Goal: Obtain resource: Download file/media

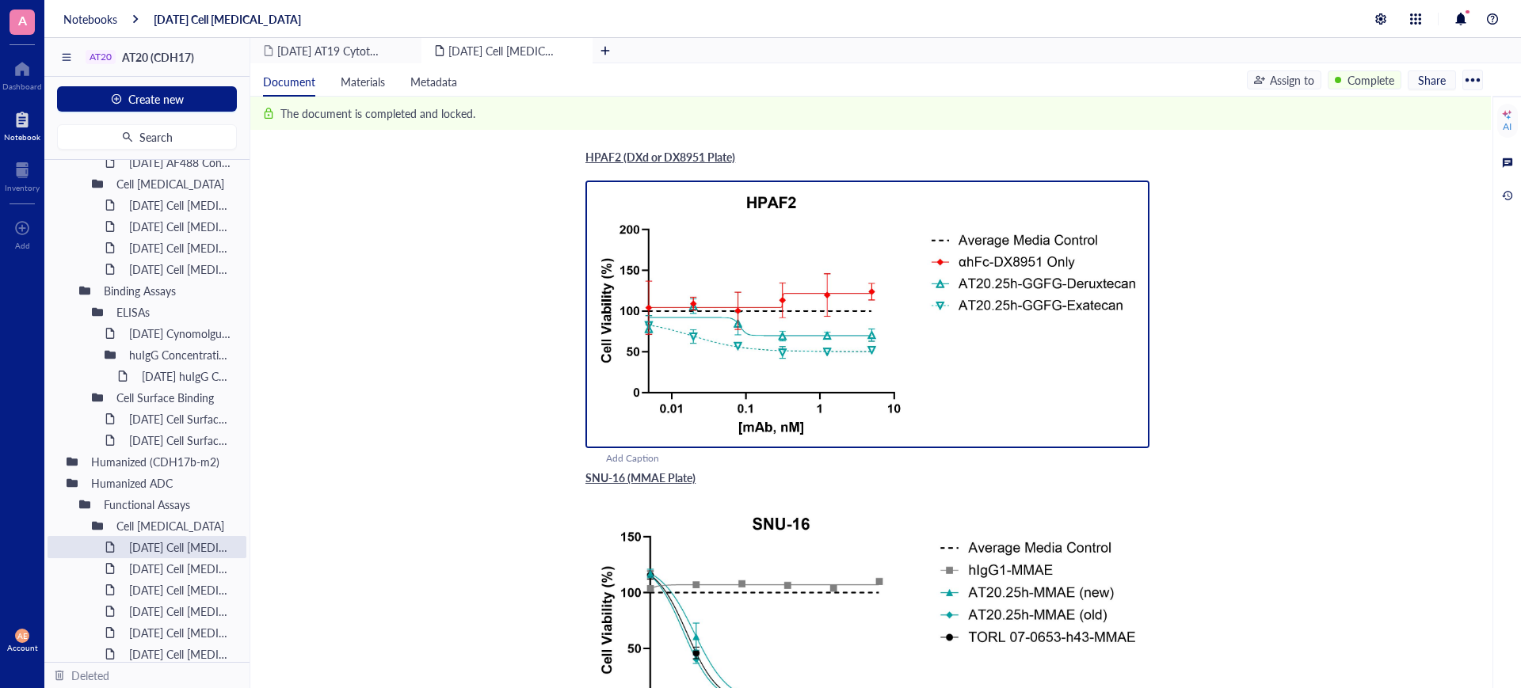
scroll to position [990, 0]
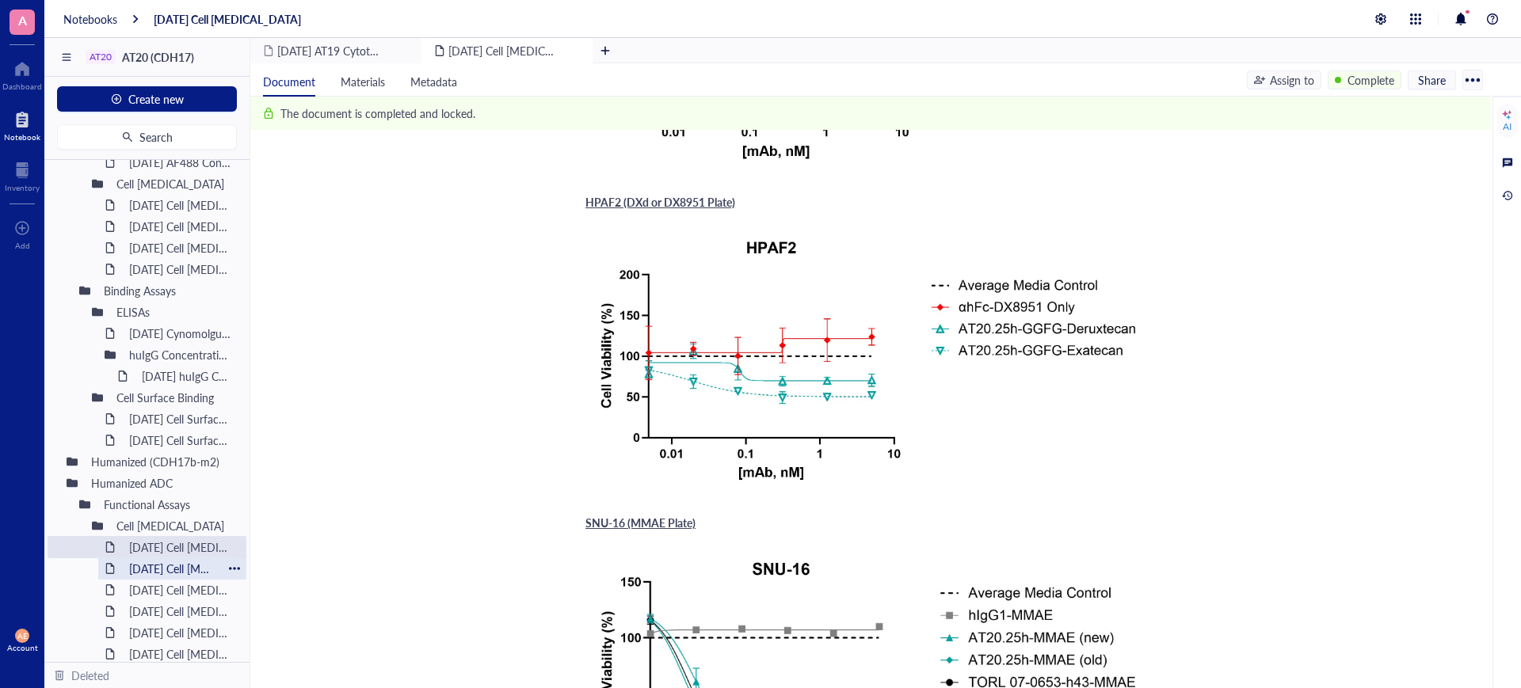
click at [178, 562] on div "[DATE] Cell [MEDICAL_DATA]" at bounding box center [172, 569] width 101 height 22
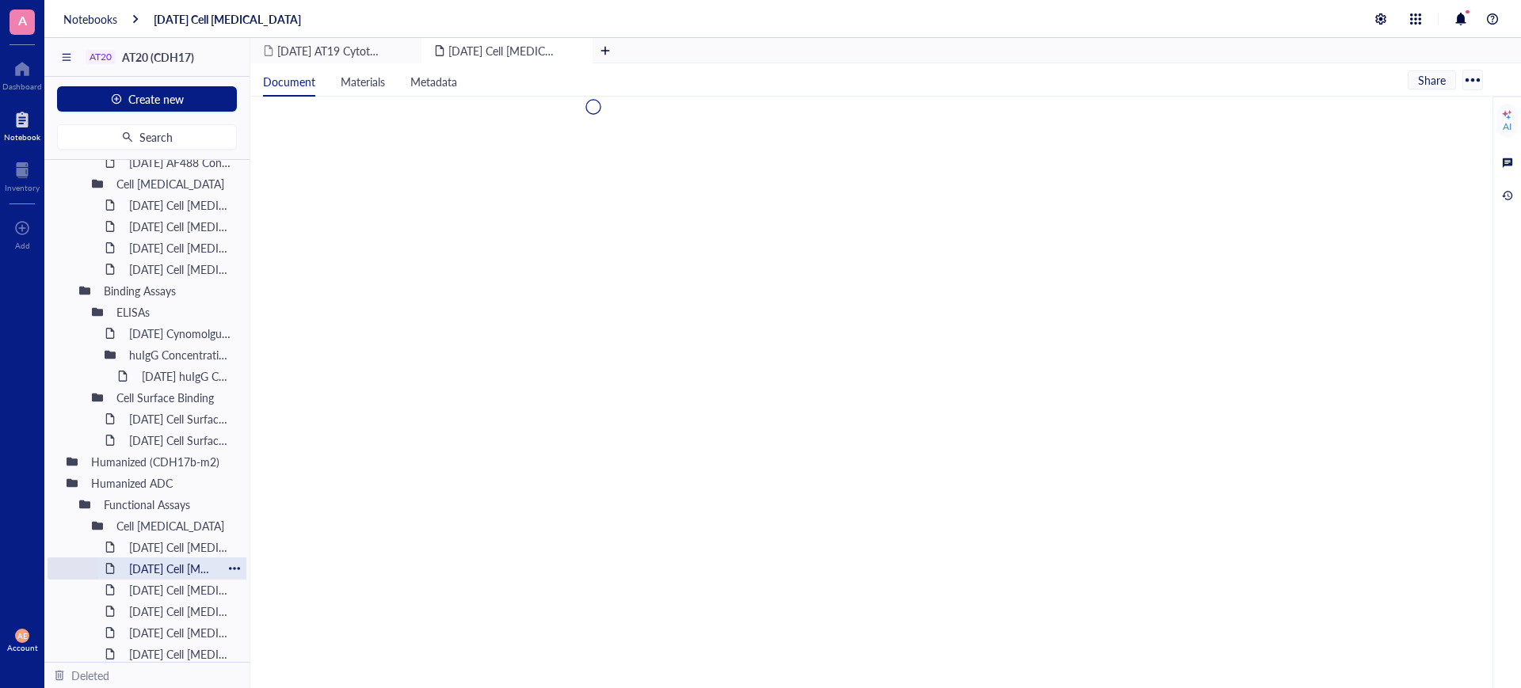
click at [176, 562] on div "[DATE] Cell [MEDICAL_DATA]" at bounding box center [172, 569] width 101 height 22
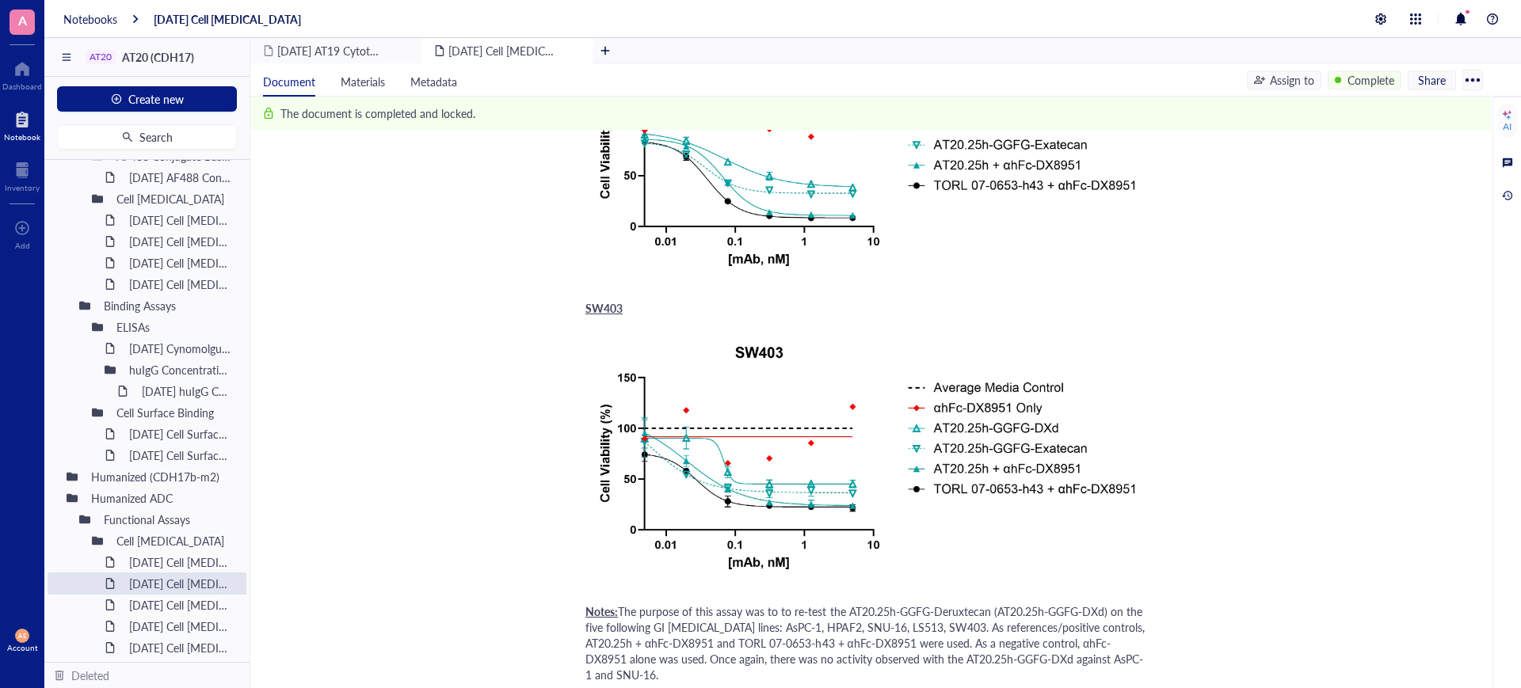
scroll to position [1287, 0]
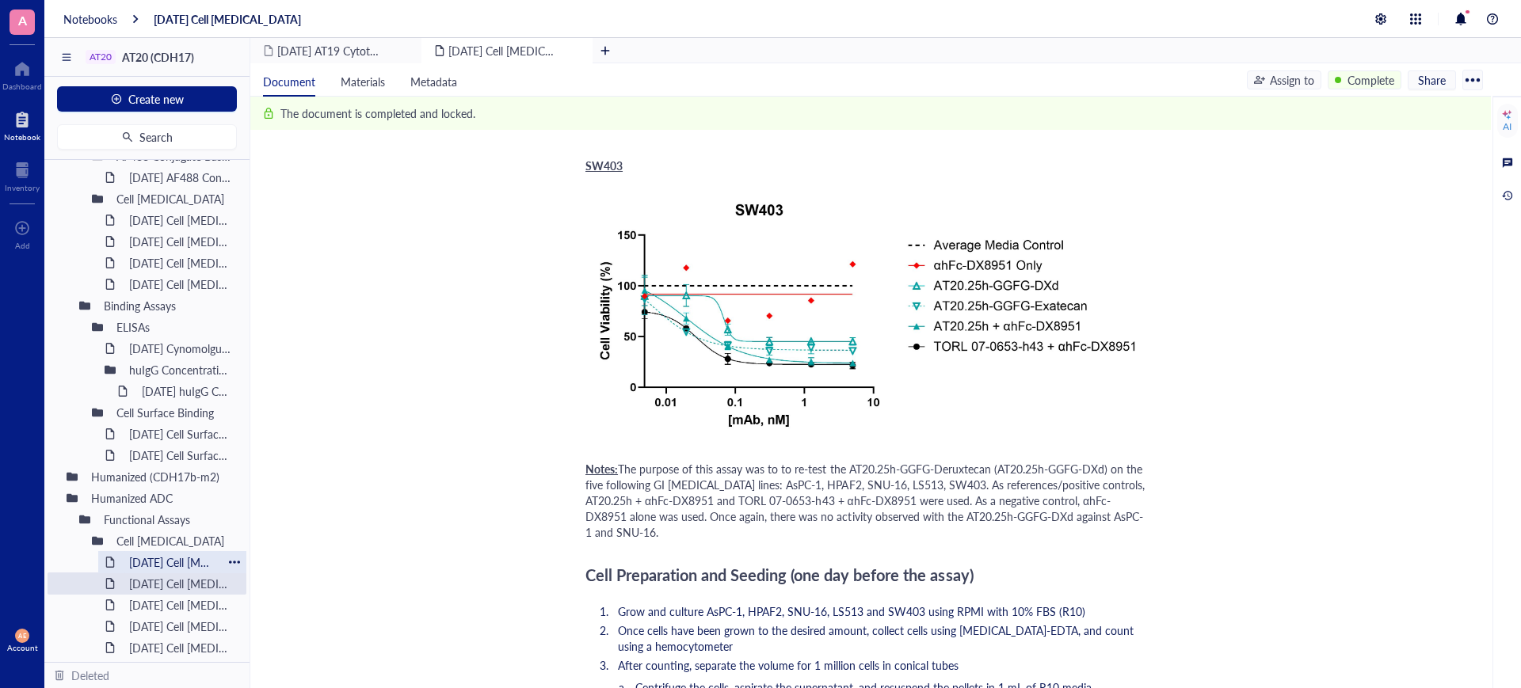
click at [196, 563] on div "[DATE] Cell [MEDICAL_DATA]" at bounding box center [172, 562] width 101 height 22
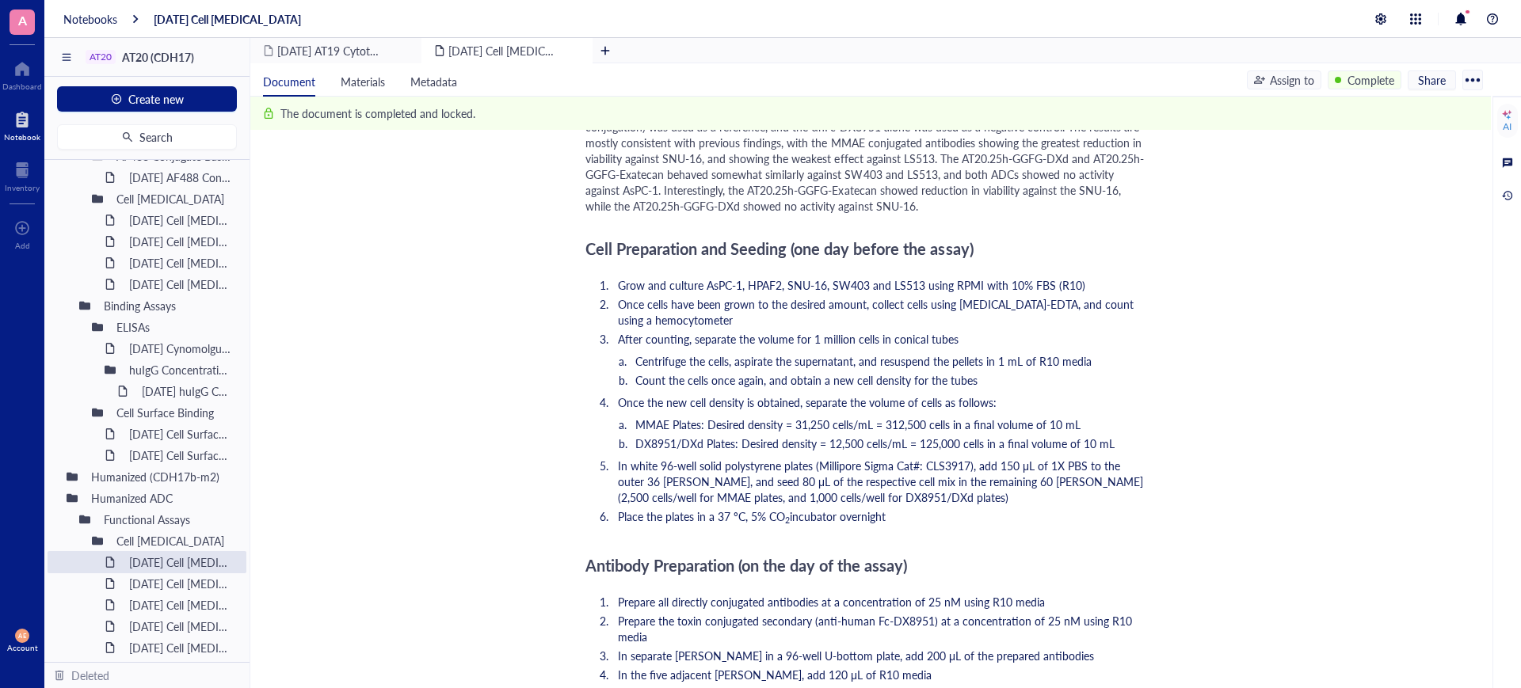
scroll to position [3396, 0]
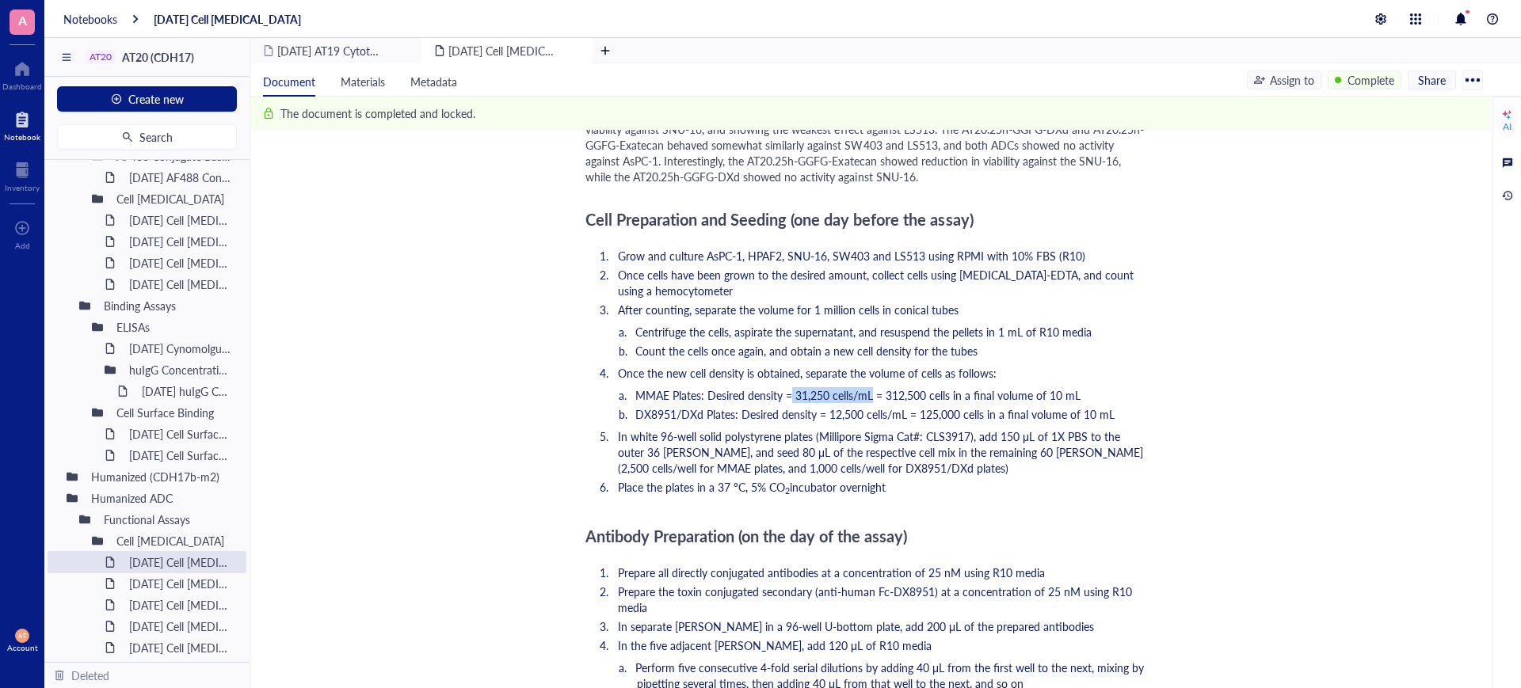
drag, startPoint x: 794, startPoint y: 394, endPoint x: 871, endPoint y: 399, distance: 77.0
click at [871, 399] on span "MMAE Plates: Desired density = 31,250 cells/mL = 312,500 cells in a final volum…" at bounding box center [857, 395] width 445 height 16
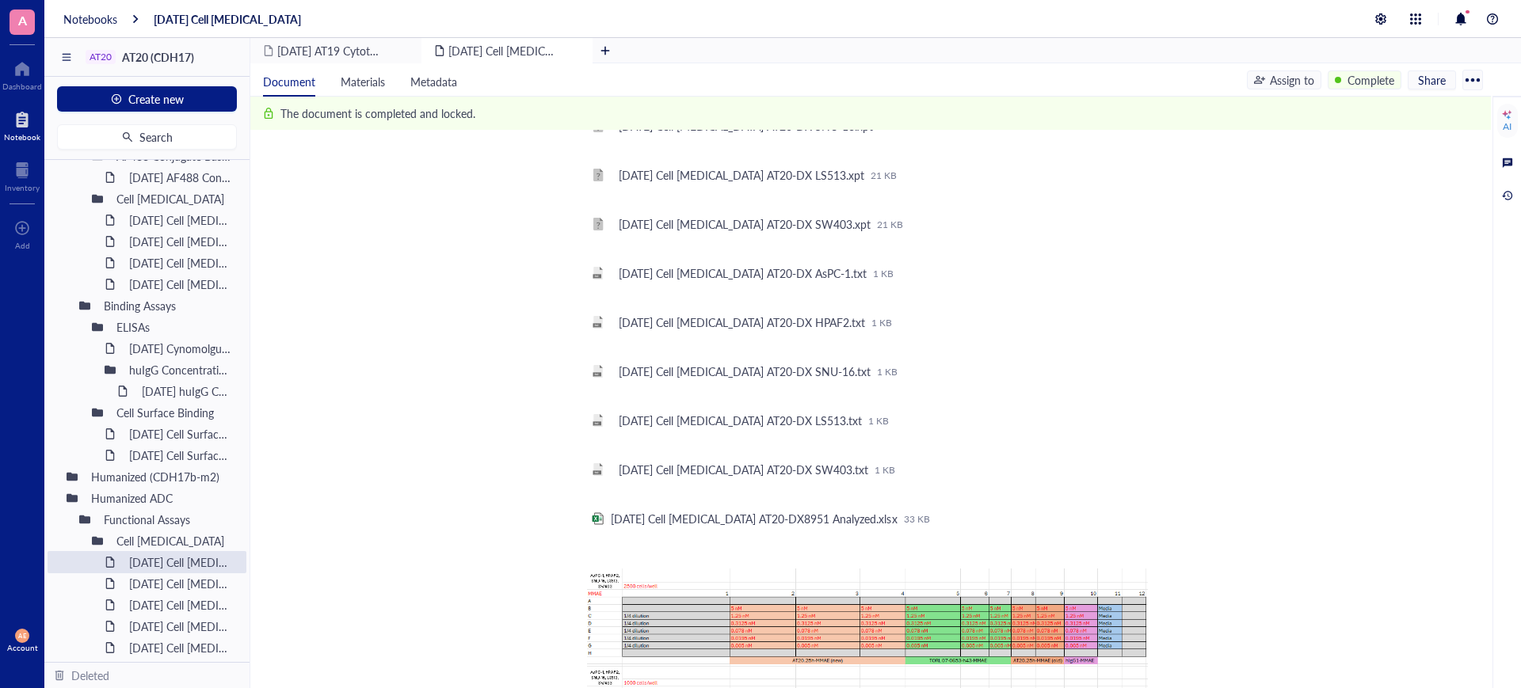
scroll to position [5278, 0]
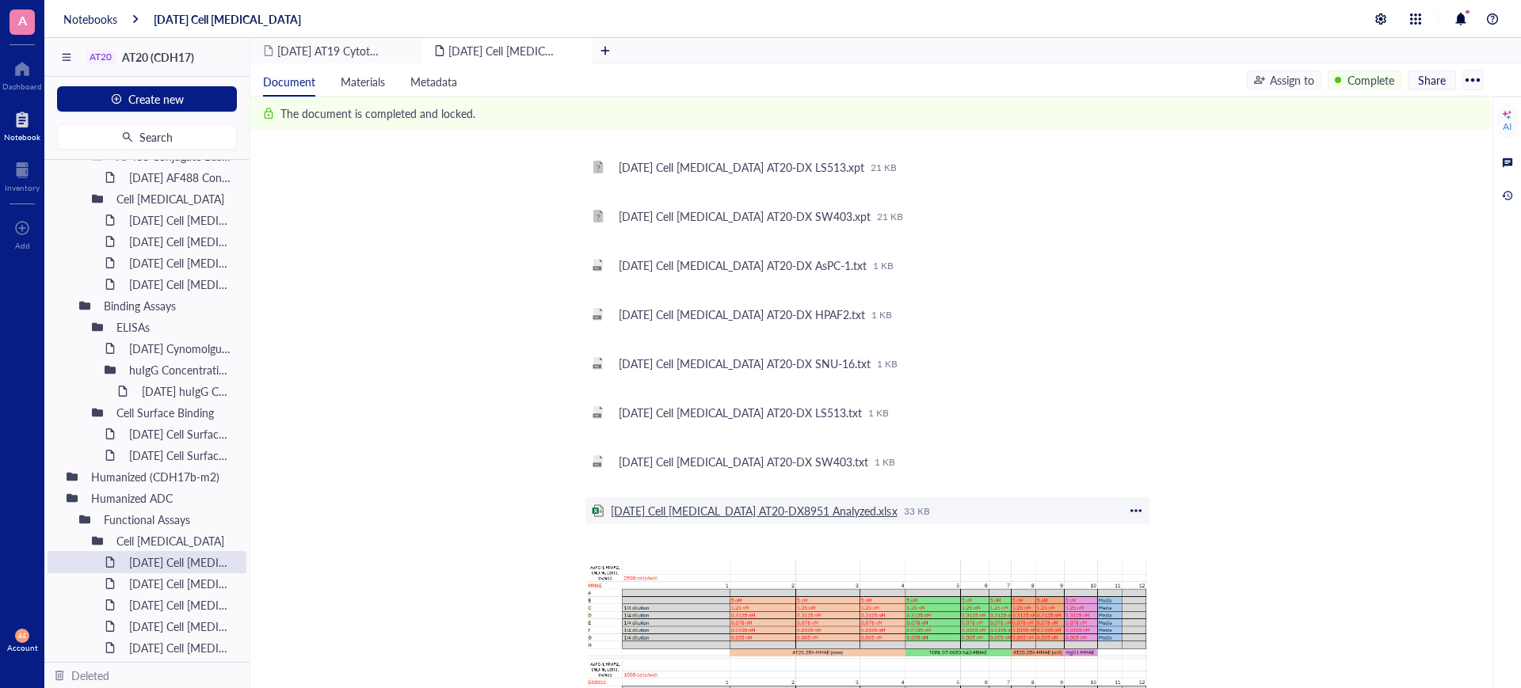
click at [751, 515] on div "[DATE] Cell [MEDICAL_DATA] AT20-DX8951 Analyzed.xlsx" at bounding box center [754, 511] width 287 height 14
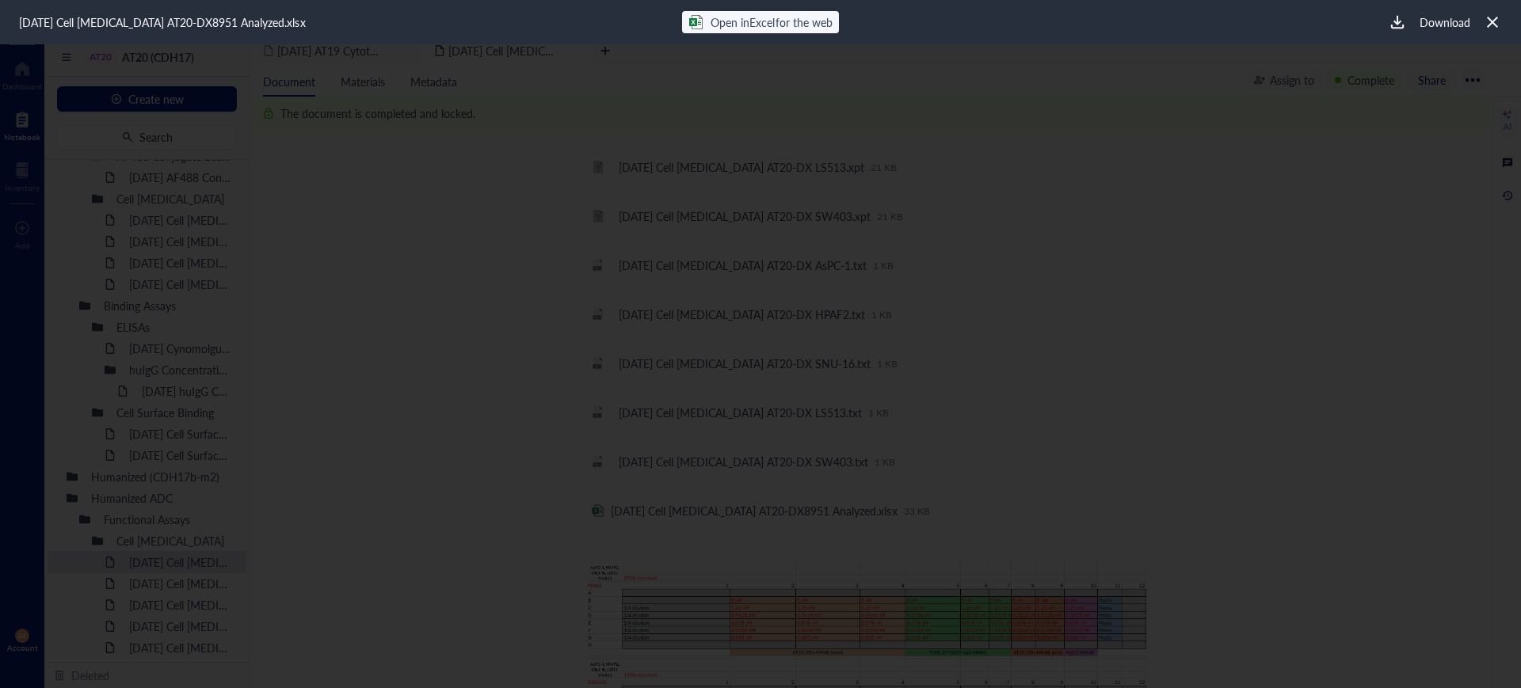
click at [1420, 21] on div "Download" at bounding box center [1445, 21] width 51 height 17
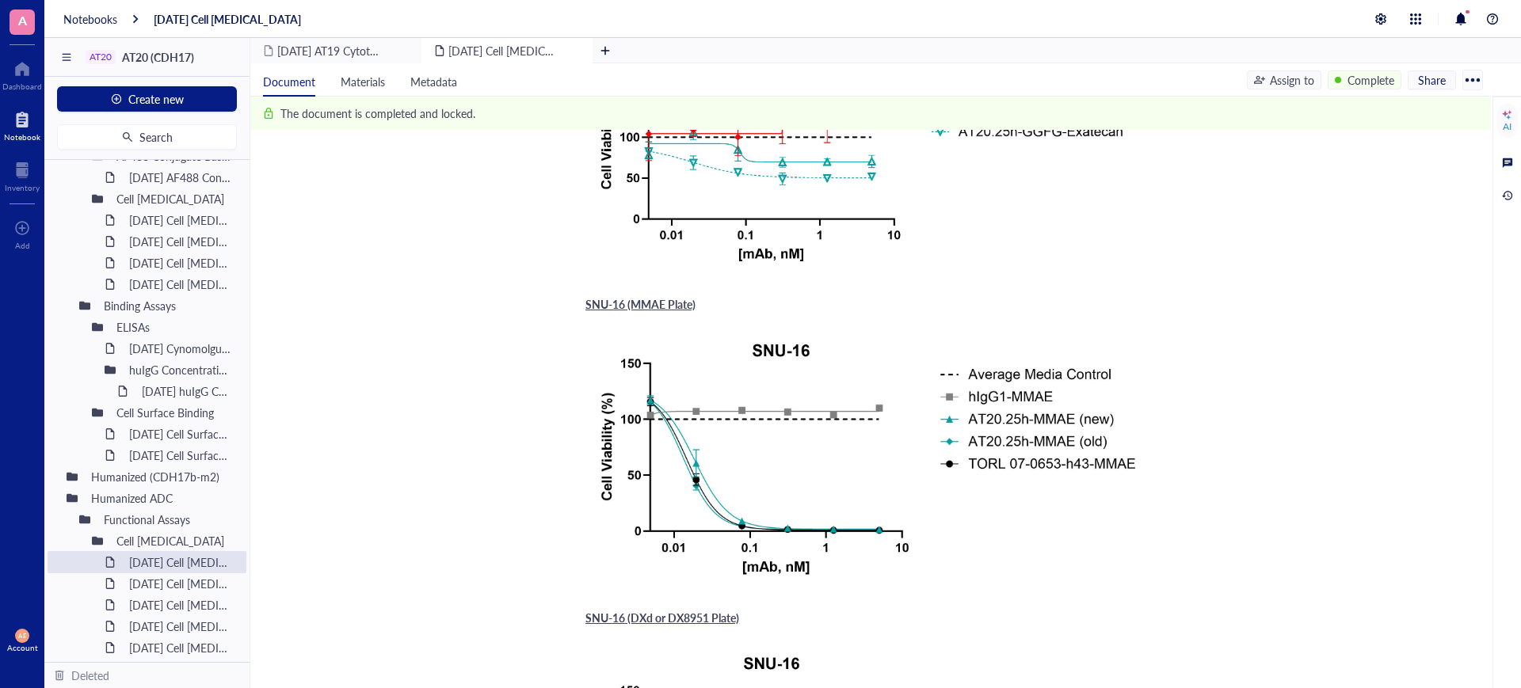
scroll to position [13398, 0]
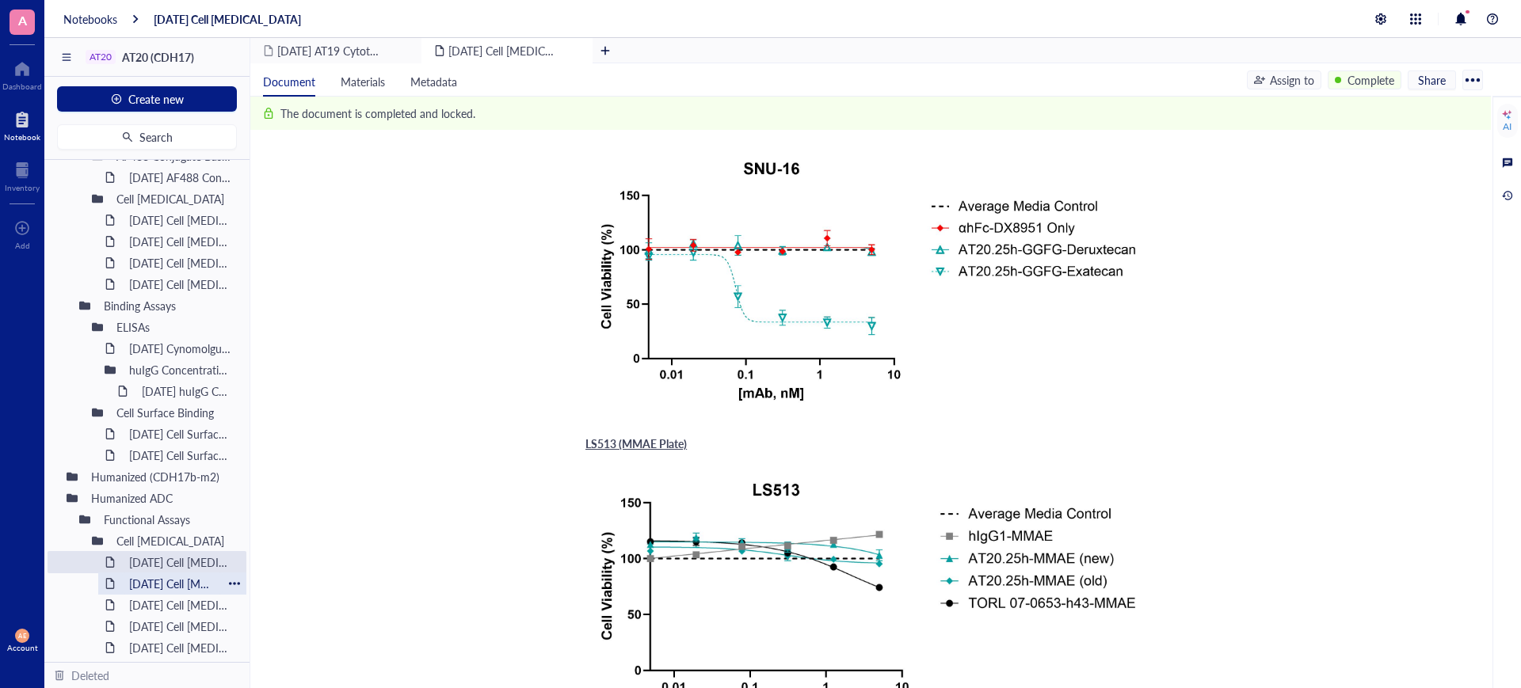
click at [162, 584] on div "[DATE] Cell [MEDICAL_DATA]" at bounding box center [172, 584] width 101 height 22
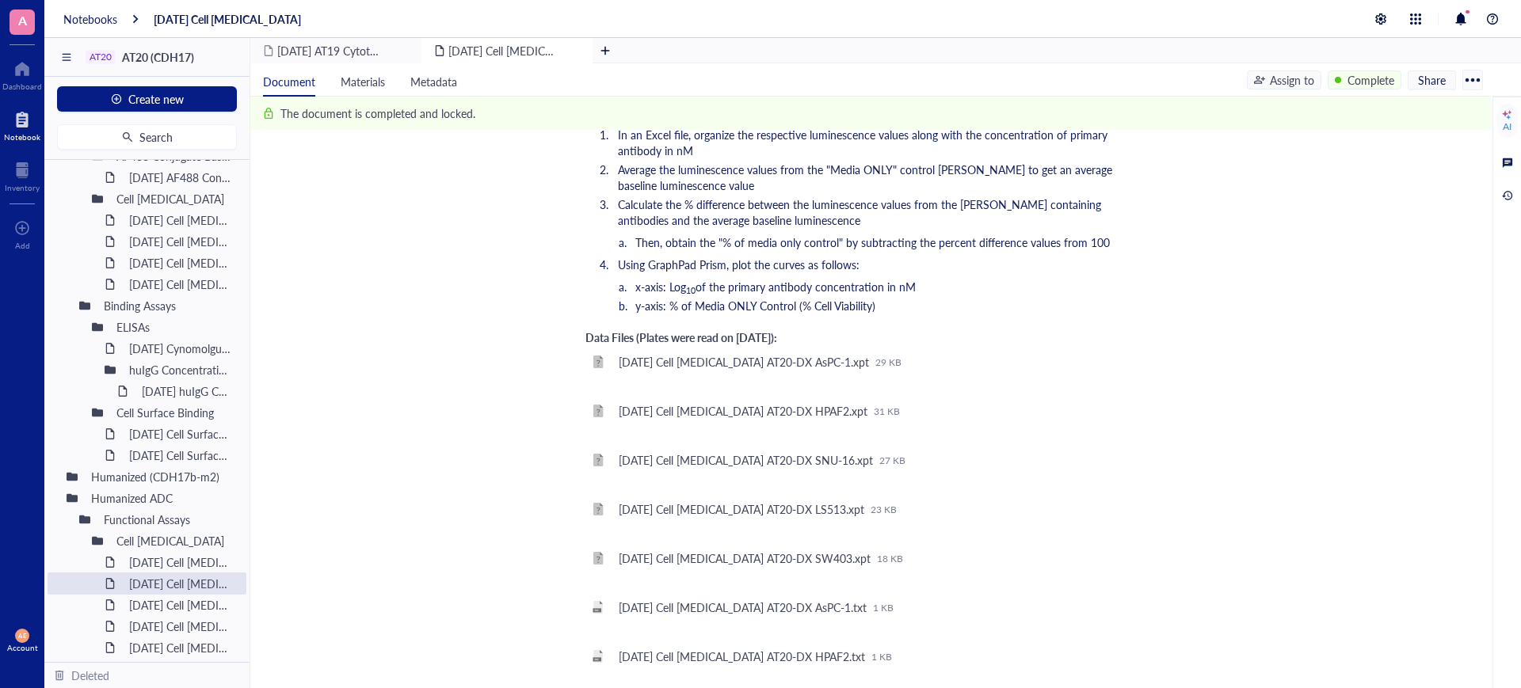
scroll to position [2575, 0]
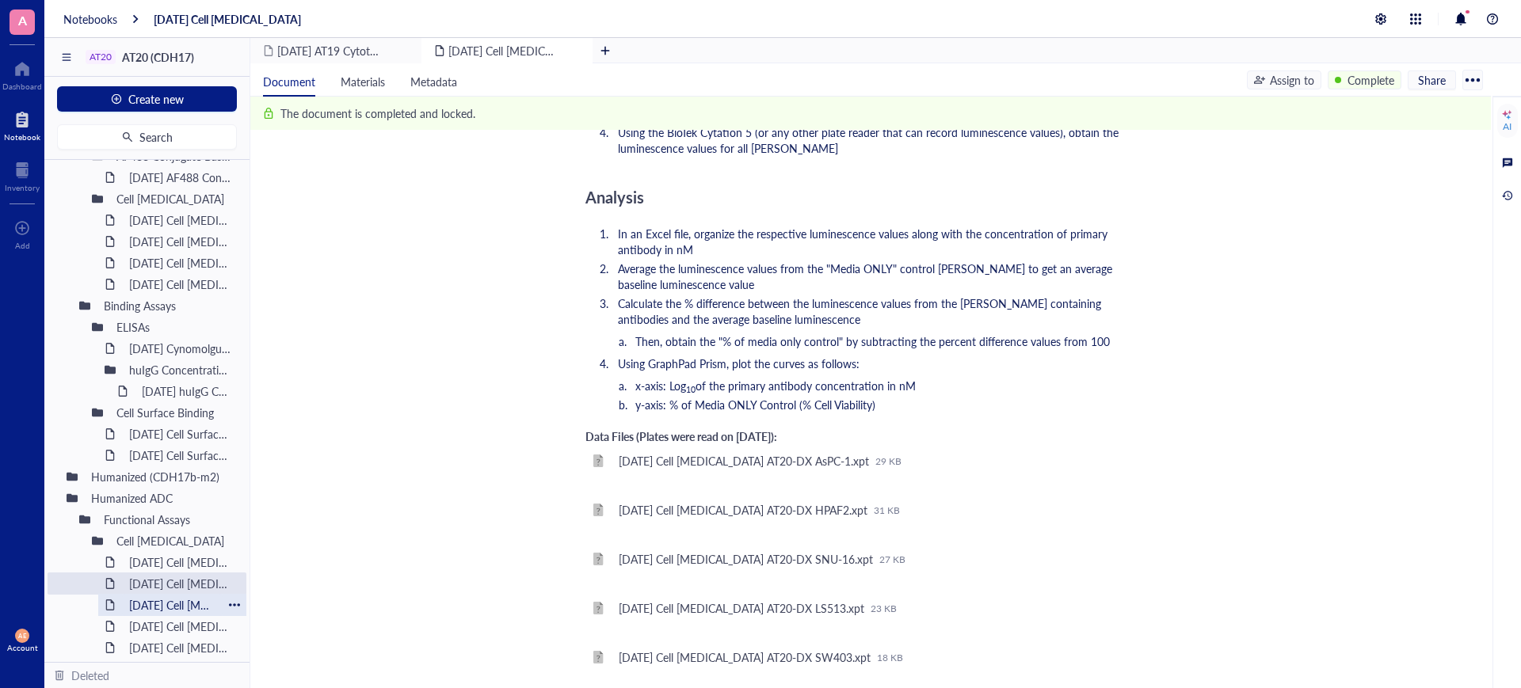
click at [174, 610] on div "[DATE] Cell [MEDICAL_DATA]" at bounding box center [172, 605] width 101 height 22
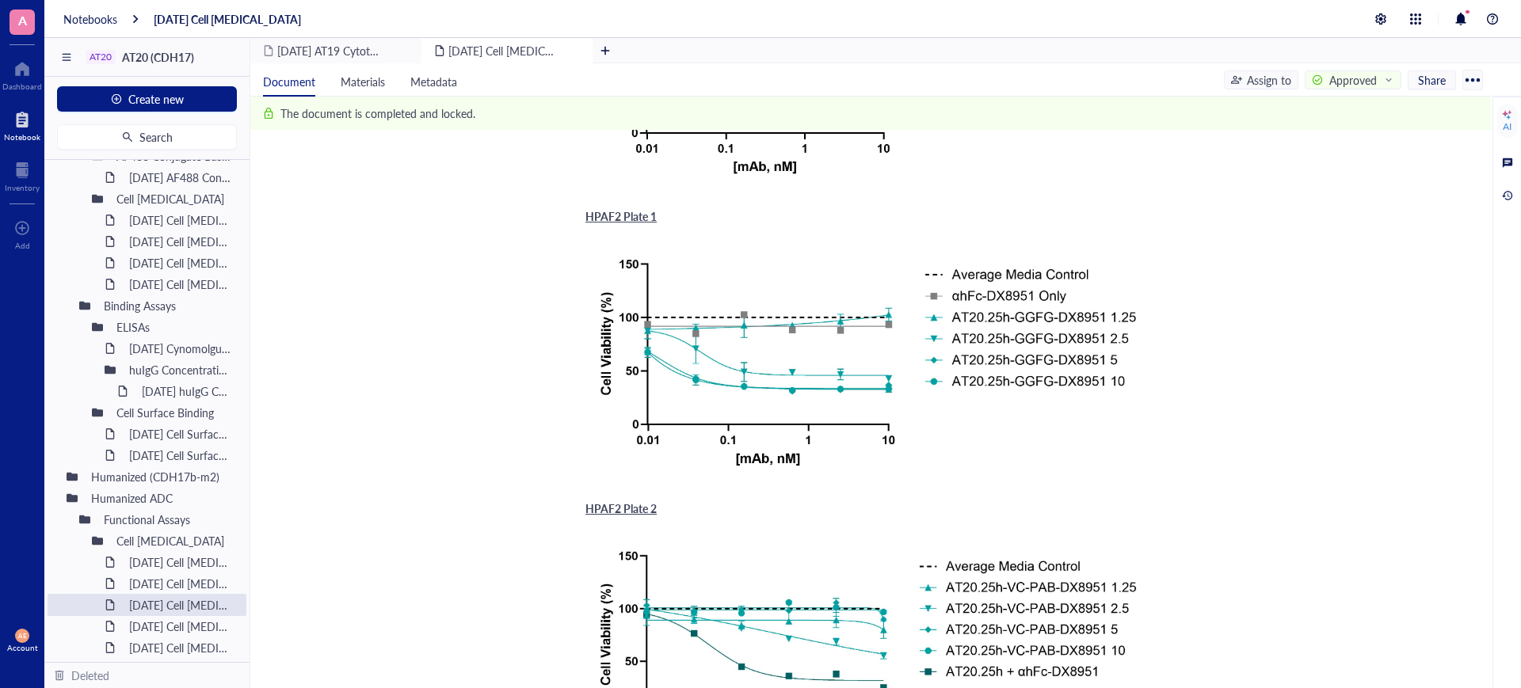
scroll to position [495, 0]
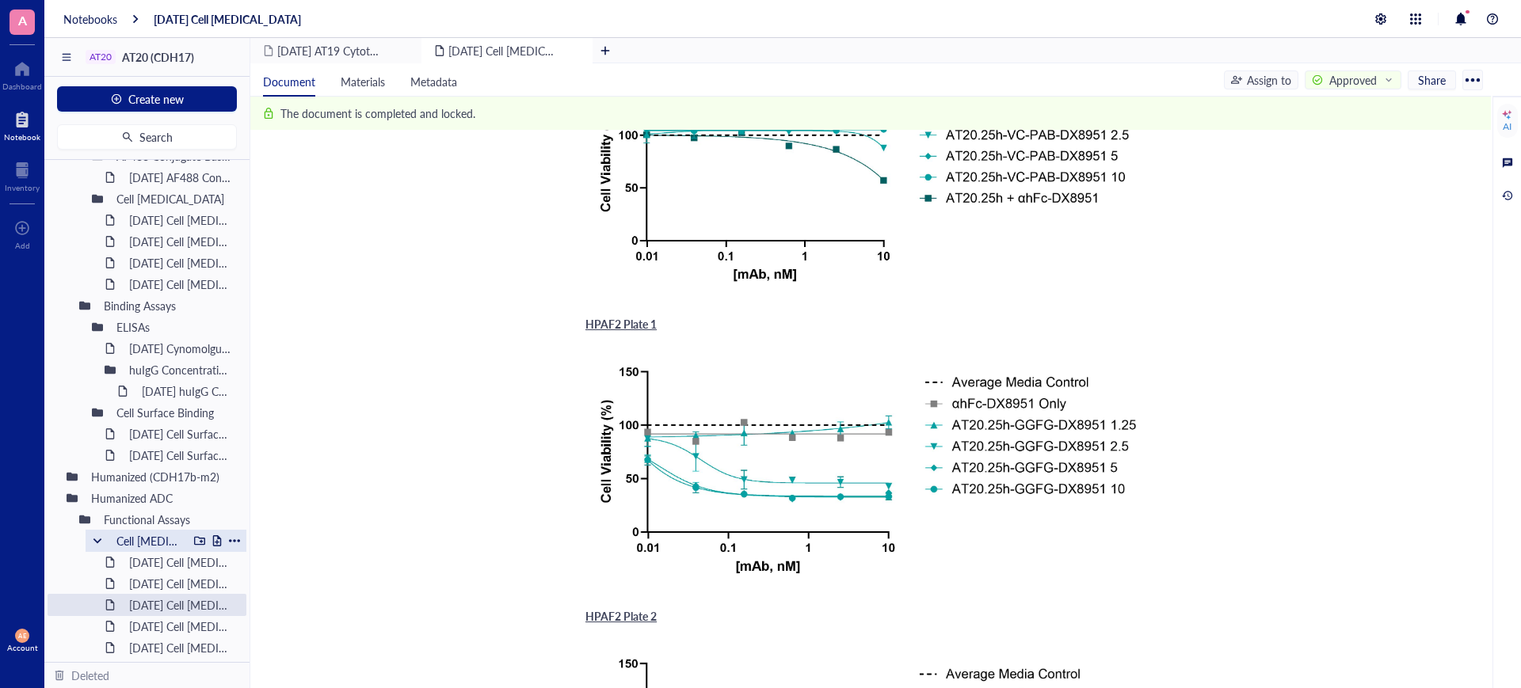
click at [179, 539] on div "Cell [MEDICAL_DATA]" at bounding box center [148, 541] width 78 height 22
click at [175, 544] on div "Cell [MEDICAL_DATA]" at bounding box center [148, 542] width 78 height 22
click at [171, 557] on div "[DATE] Cell [MEDICAL_DATA]" at bounding box center [172, 562] width 101 height 22
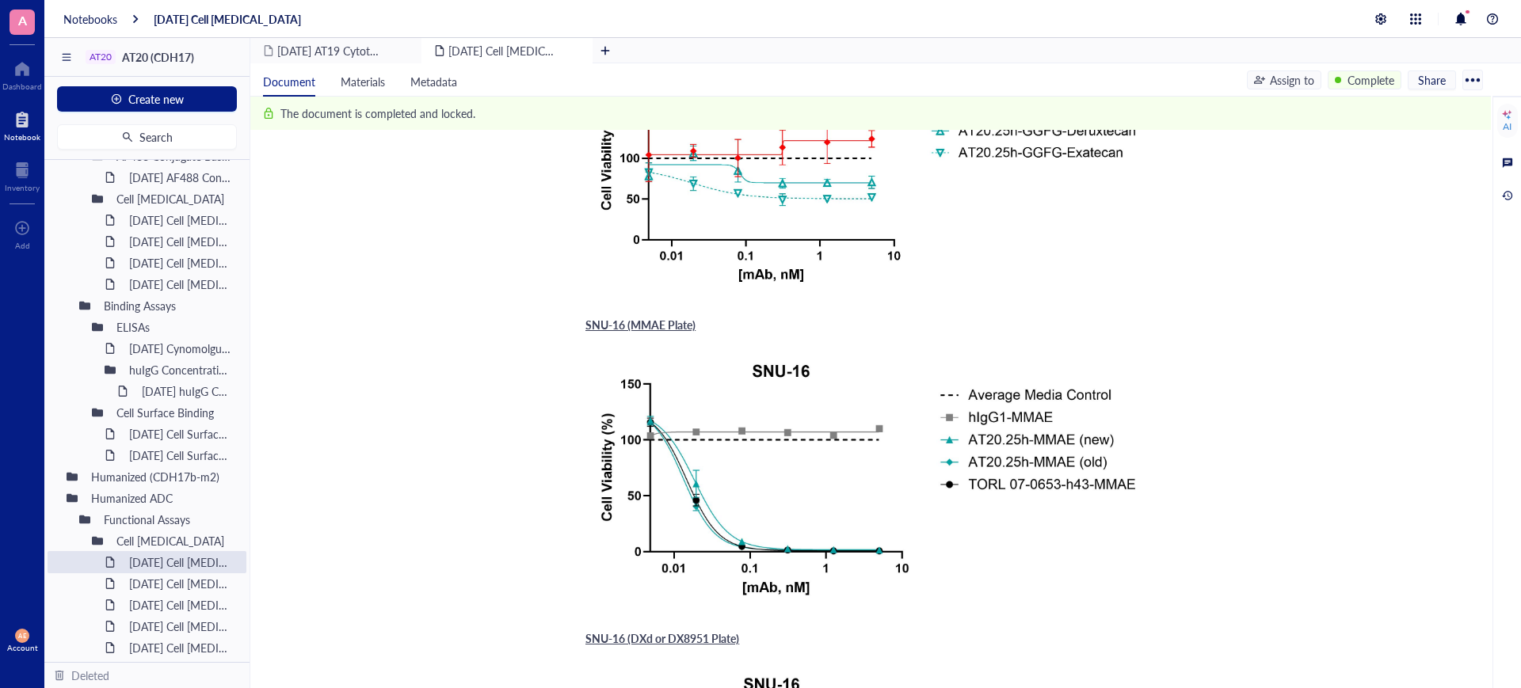
scroll to position [1089, 0]
